Goal: Information Seeking & Learning: Learn about a topic

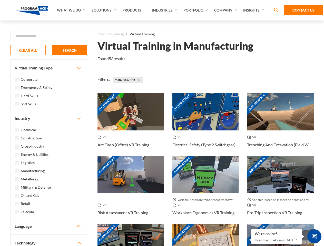
click at [72, 10] on link "What We Do" at bounding box center [71, 10] width 35 height 21
click at [104, 10] on link "Solutions" at bounding box center [104, 10] width 31 height 21
click at [165, 10] on link "Industries" at bounding box center [164, 10] width 31 height 21
click at [226, 10] on link "Company" at bounding box center [225, 10] width 29 height 21
click at [254, 10] on link "Insights" at bounding box center [253, 10] width 27 height 21
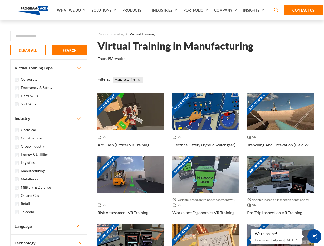
click at [0, 0] on div "Blog White Papers News" at bounding box center [0, 0] width 0 height 0
click at [0, 0] on strong "How Virtual Learning Can Enhance Workforce Productivity: A Guide for L&D Manage…" at bounding box center [0, 0] width 0 height 0
click at [314, 236] on span "Minimize live chat window" at bounding box center [314, 236] width 19 height 19
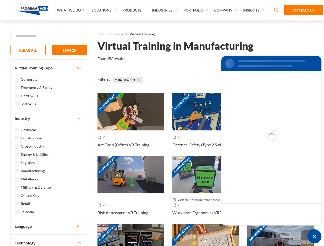
click at [251, 229] on div "Customizable" at bounding box center [280, 242] width 67 height 37
